Goal: Task Accomplishment & Management: Manage account settings

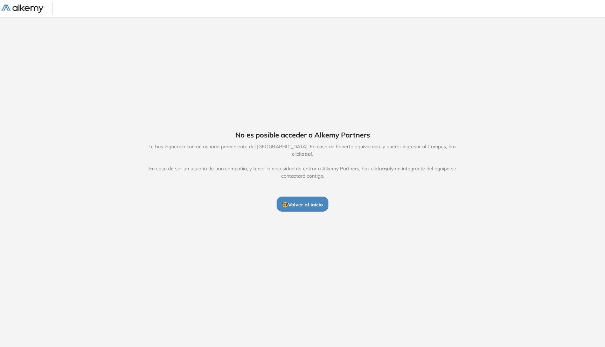
click at [317, 202] on span "🤓 Volver al inicio" at bounding box center [302, 205] width 41 height 6
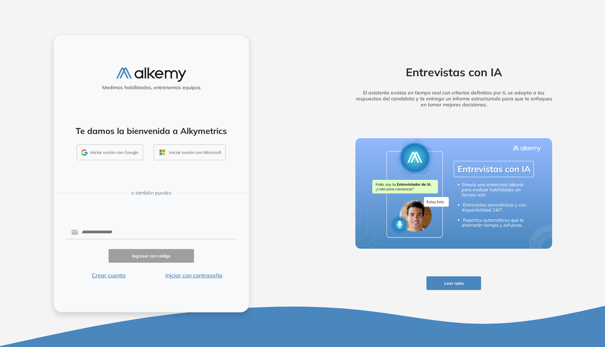
click at [111, 155] on button "Iniciar sesión con Google" at bounding box center [110, 153] width 67 height 16
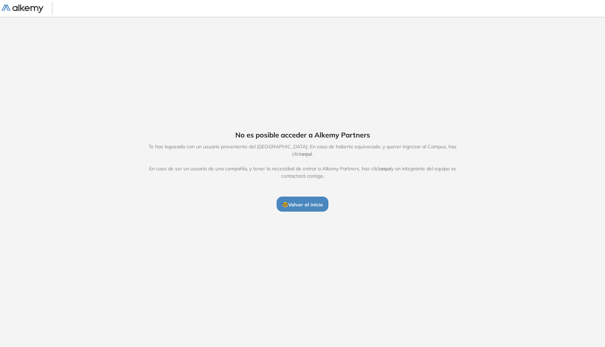
click at [311, 203] on span "🤓 Volver al inicio" at bounding box center [302, 205] width 41 height 6
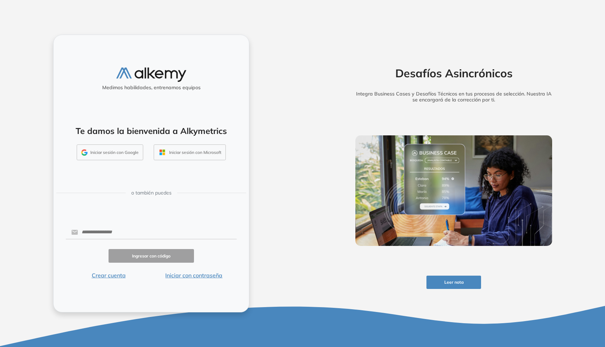
click at [125, 150] on button "Iniciar sesión con Google" at bounding box center [110, 153] width 67 height 16
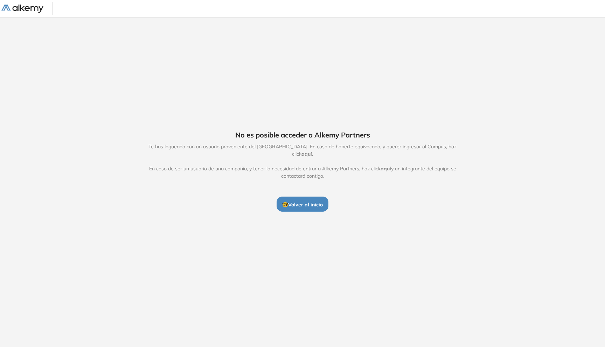
click at [26, 6] on img at bounding box center [22, 9] width 42 height 9
click at [314, 202] on span "🤓 Volver al inicio" at bounding box center [302, 205] width 41 height 6
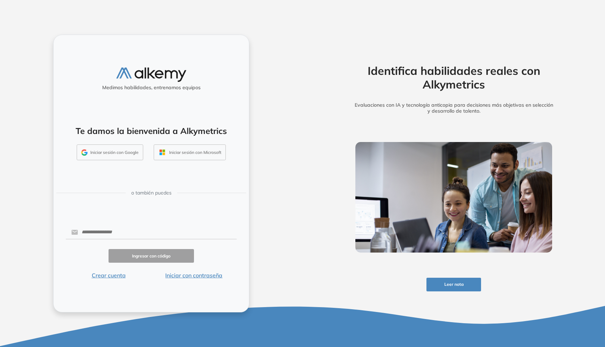
click at [109, 152] on button "Iniciar sesión con Google" at bounding box center [110, 153] width 67 height 16
